Goal: Navigation & Orientation: Find specific page/section

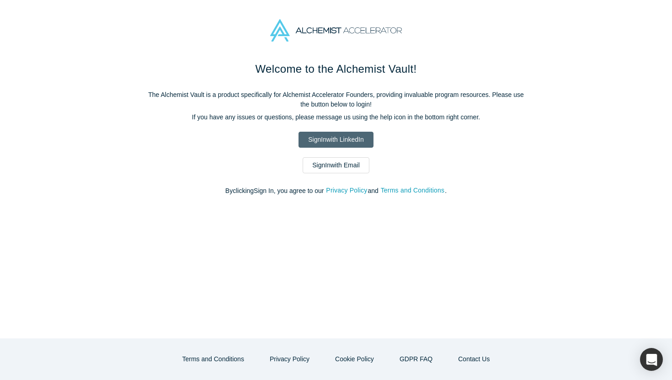
click at [329, 139] on link "Sign In with LinkedIn" at bounding box center [335, 140] width 74 height 16
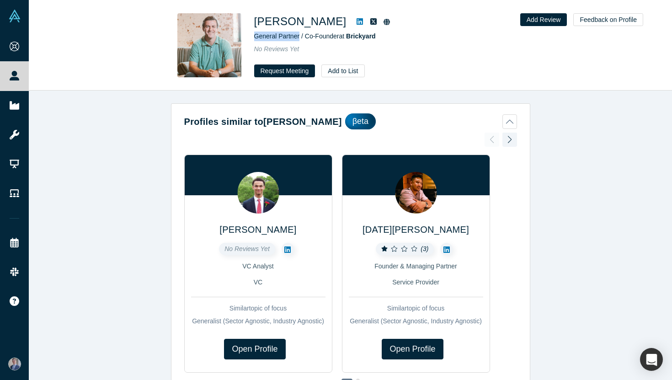
drag, startPoint x: 251, startPoint y: 37, endPoint x: 298, endPoint y: 37, distance: 47.5
click at [298, 37] on div "Matt Patterson General Partner / Co-Founder at Brickyard No Reviews Yet Request…" at bounding box center [350, 45] width 359 height 64
copy span "General Partner"
